Goal: Task Accomplishment & Management: Manage account settings

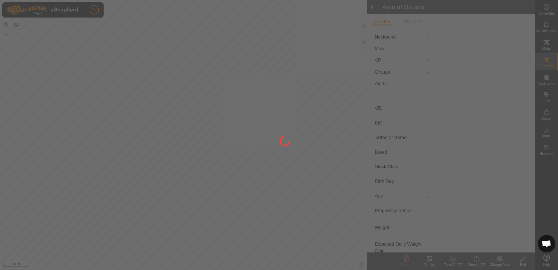
type input "B9"
type input "-"
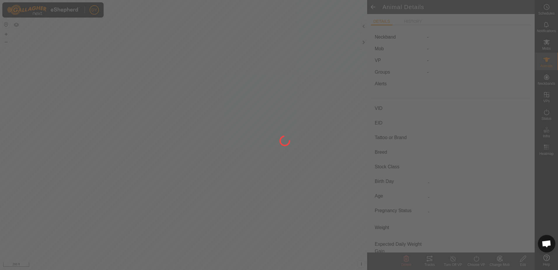
type input "0 kg"
type input "-"
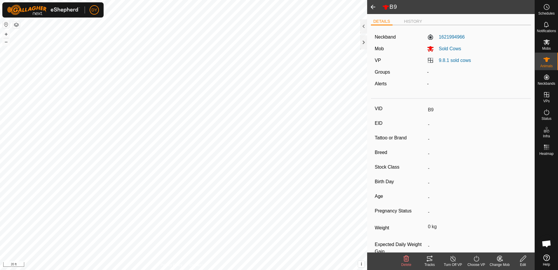
click at [373, 6] on span at bounding box center [373, 7] width 12 height 14
type input "B8"
type input "-"
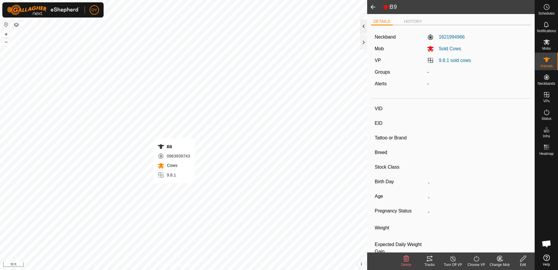
type input "-"
type input "0 kg"
type input "-"
